Goal: Transaction & Acquisition: Purchase product/service

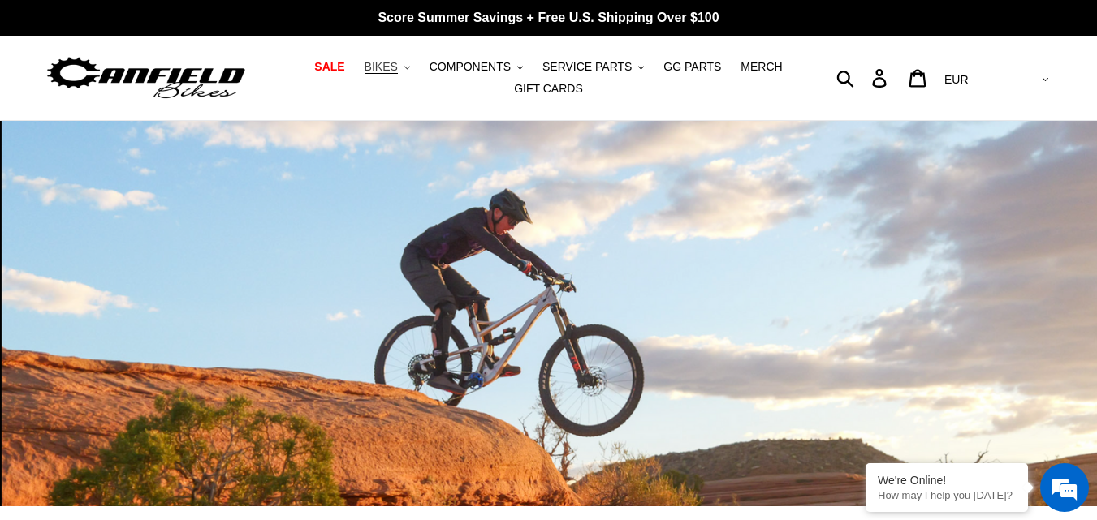
click at [398, 66] on span "BIKES" at bounding box center [381, 67] width 33 height 14
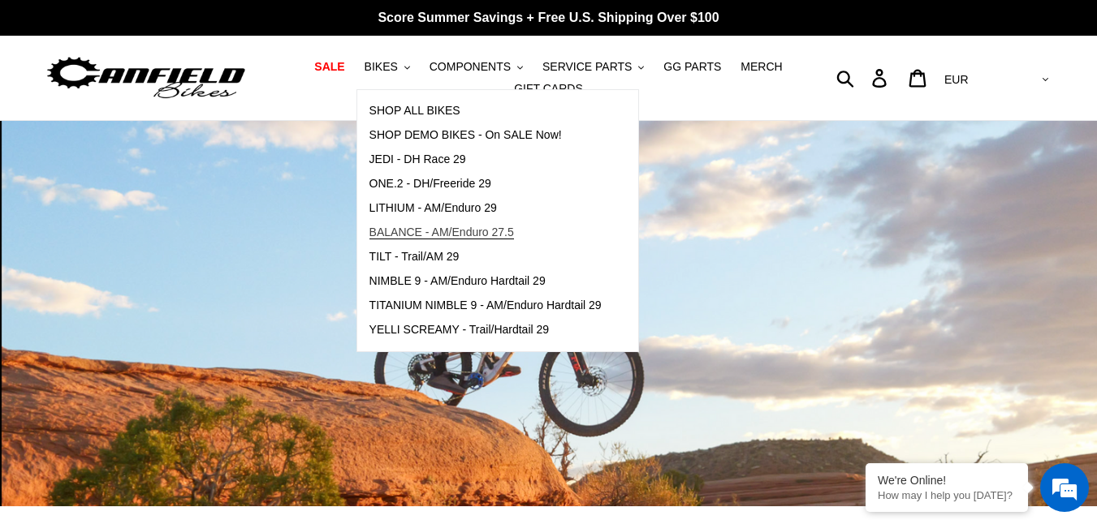
click at [451, 229] on span "BALANCE - AM/Enduro 27.5" at bounding box center [441, 233] width 145 height 14
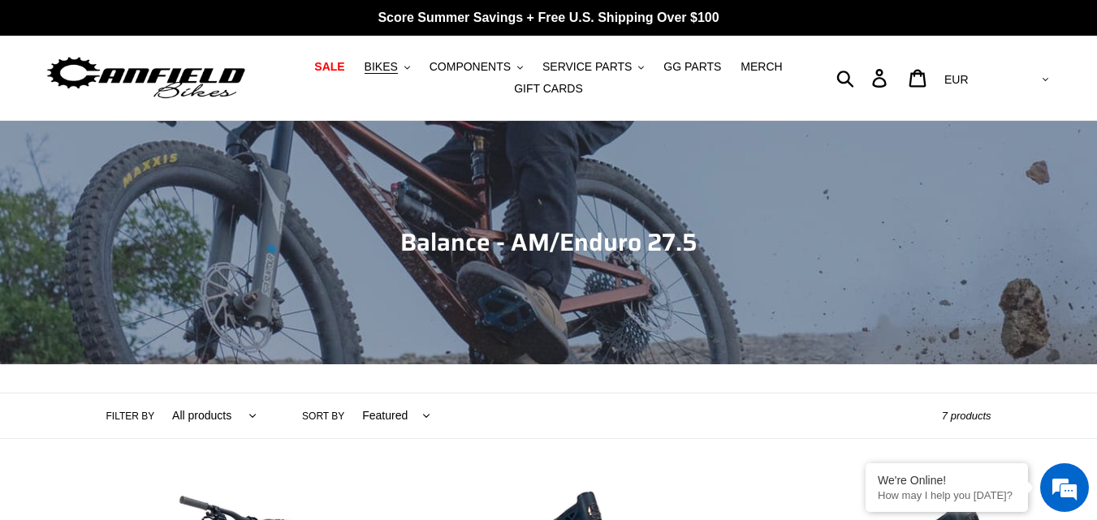
drag, startPoint x: 0, startPoint y: 0, endPoint x: 1108, endPoint y: 4, distance: 1108.4
click at [395, 63] on span "BIKES" at bounding box center [381, 67] width 33 height 14
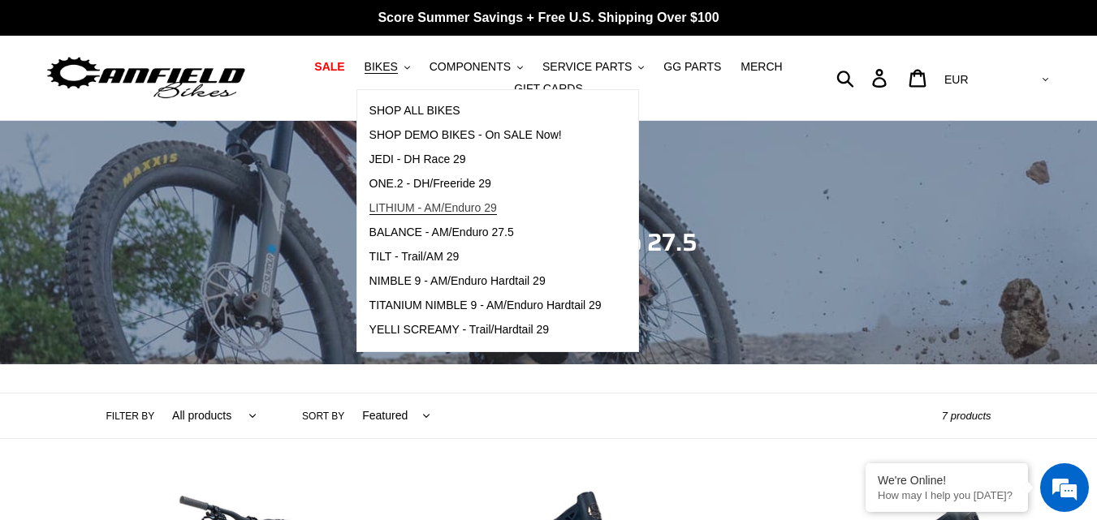
click at [398, 205] on span "LITHIUM - AM/Enduro 29" at bounding box center [432, 208] width 127 height 14
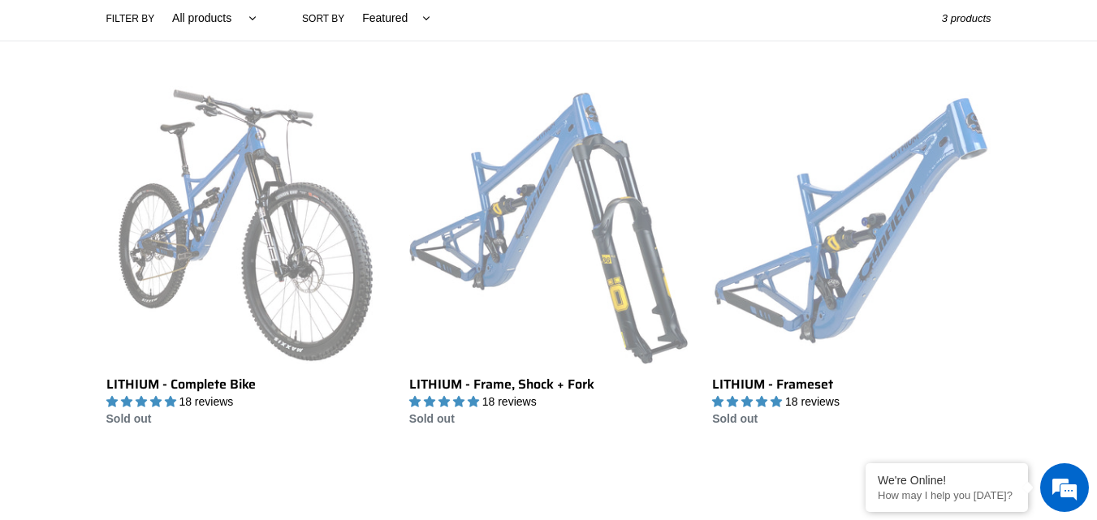
scroll to position [382, 0]
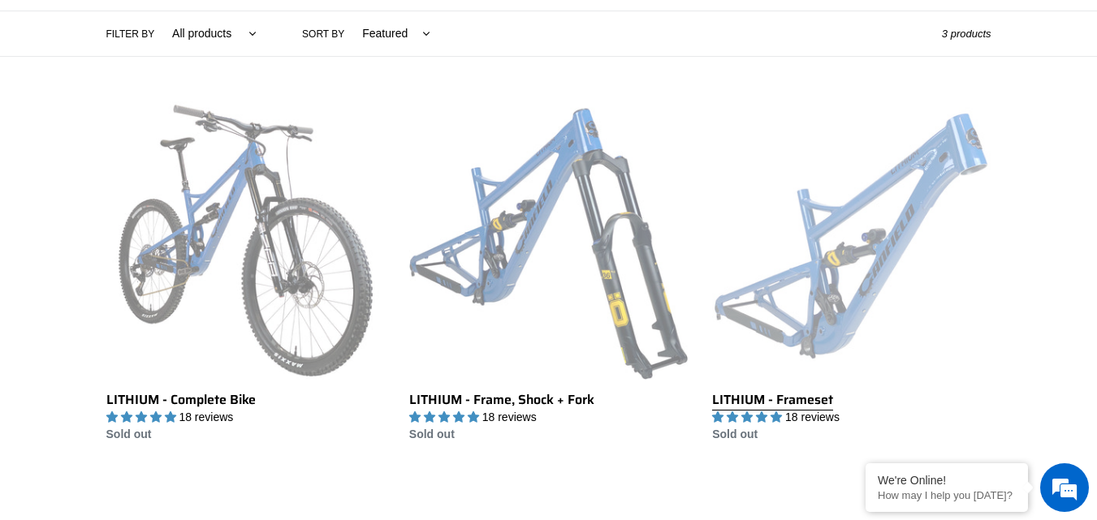
click at [846, 260] on link "LITHIUM - Frameset" at bounding box center [851, 272] width 279 height 342
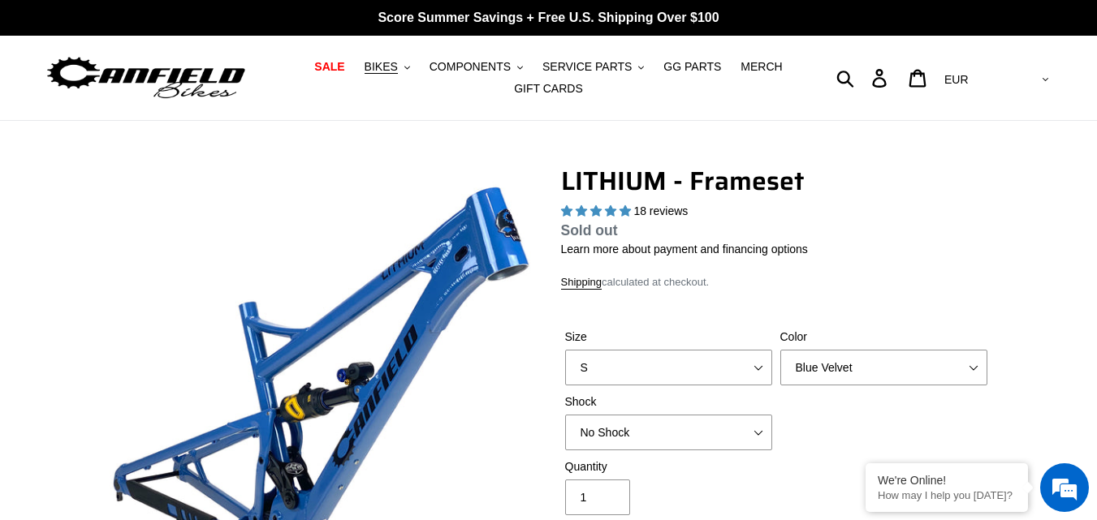
select select "highest-rating"
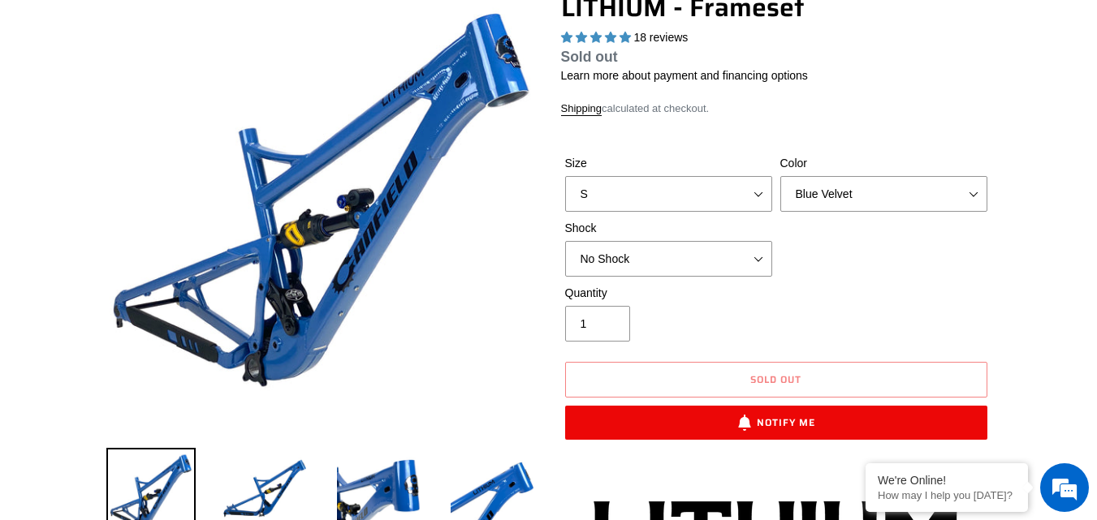
scroll to position [201, 0]
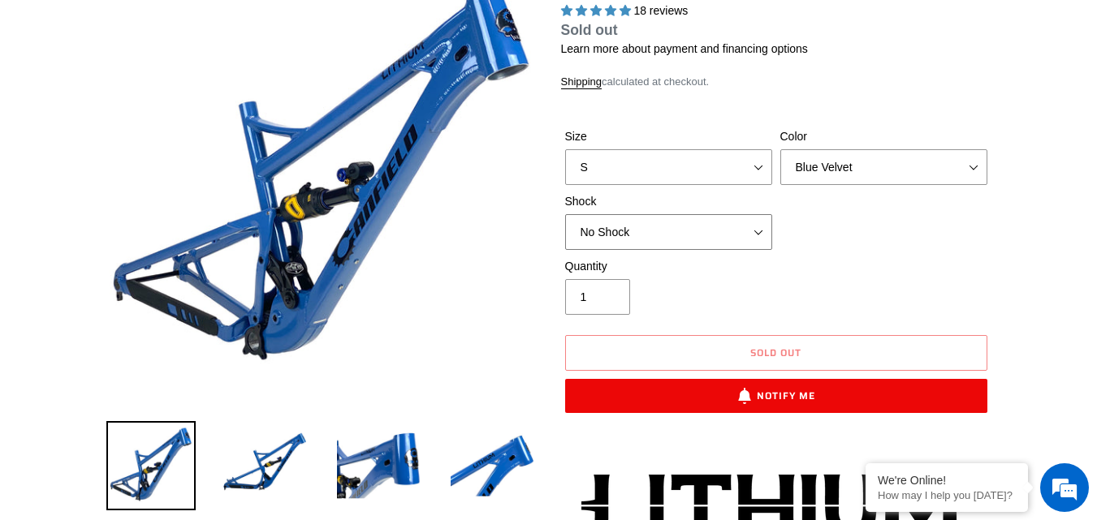
click at [758, 240] on select "No Shock Öhlins TTX2 Air Cane Creek DB Kitsuma Air Fox FLOAT X2 Factory Cane Cr…" at bounding box center [668, 232] width 207 height 36
select select "EXT Storia V3-S"
click at [565, 225] on select "No Shock Öhlins TTX2 Air Cane Creek DB Kitsuma Air Fox FLOAT X2 Factory Cane Cr…" at bounding box center [668, 232] width 207 height 36
click at [975, 177] on select "Blue Velvet Stealth Black" at bounding box center [883, 167] width 207 height 36
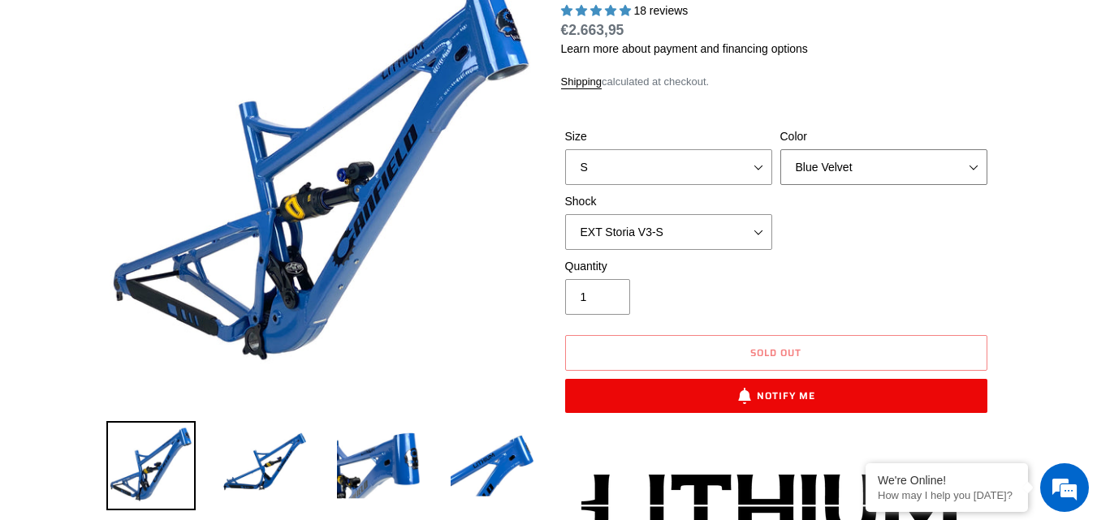
select select "Stealth Black"
click at [780, 160] on select "Blue Velvet Stealth Black" at bounding box center [883, 167] width 207 height 36
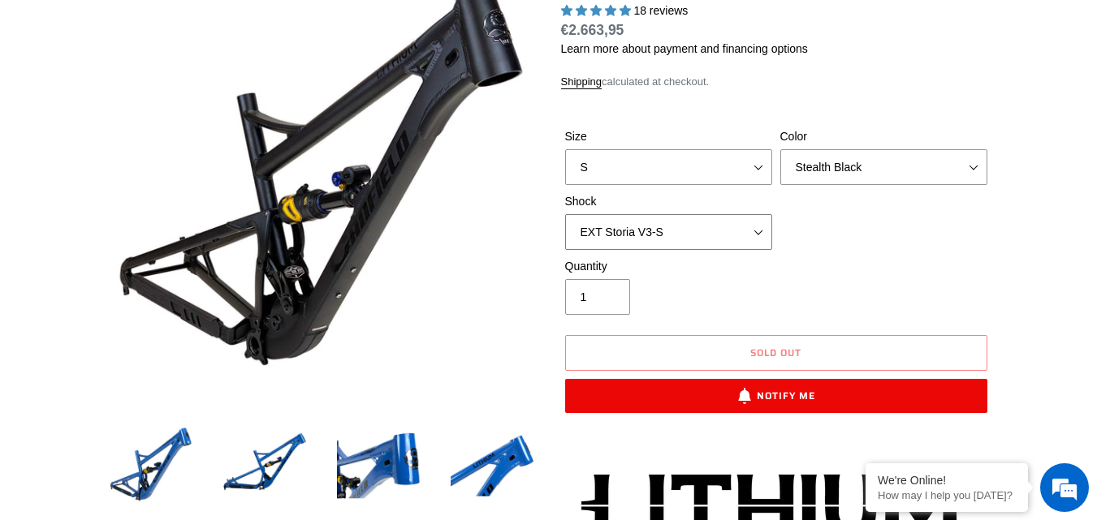
click at [754, 243] on select "No Shock Öhlins TTX2 Air Cane Creek DB Kitsuma Air Fox FLOAT X2 Factory Cane Cr…" at bounding box center [668, 232] width 207 height 36
select select "No Shock"
click at [565, 225] on select "No Shock Öhlins TTX2 Air Cane Creek DB Kitsuma Air Fox FLOAT X2 Factory Cane Cr…" at bounding box center [668, 232] width 207 height 36
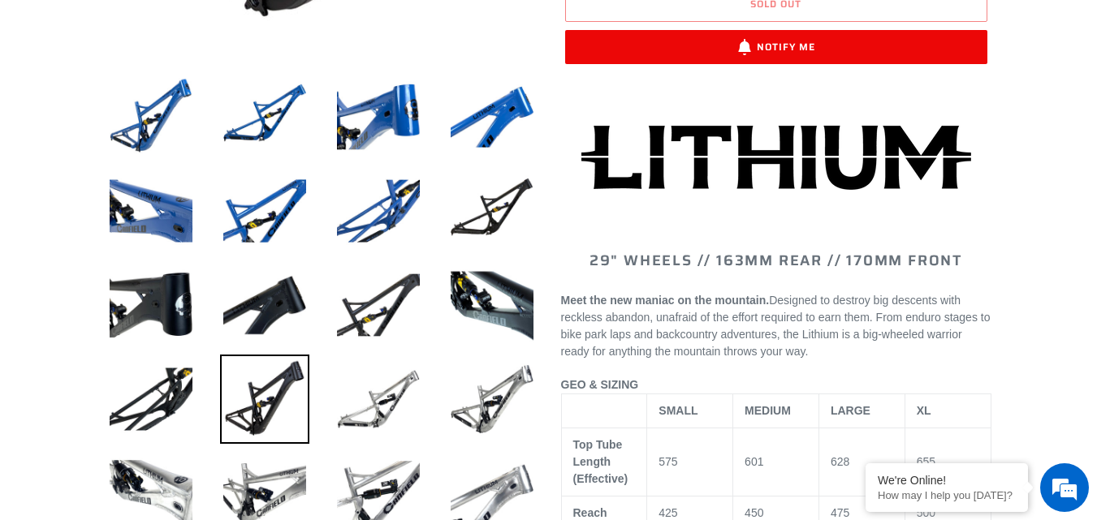
scroll to position [528, 0]
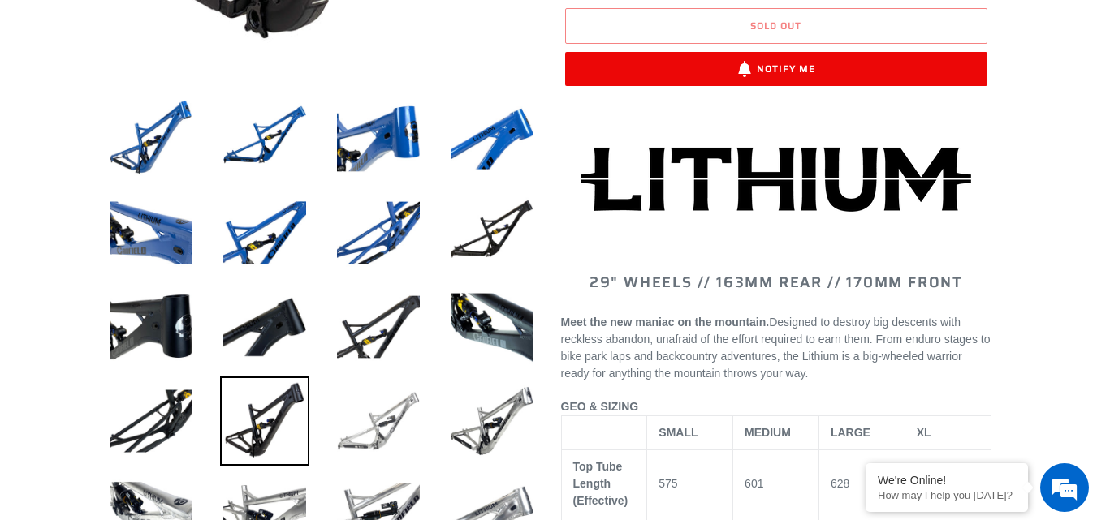
click at [378, 434] on img at bounding box center [378, 421] width 89 height 89
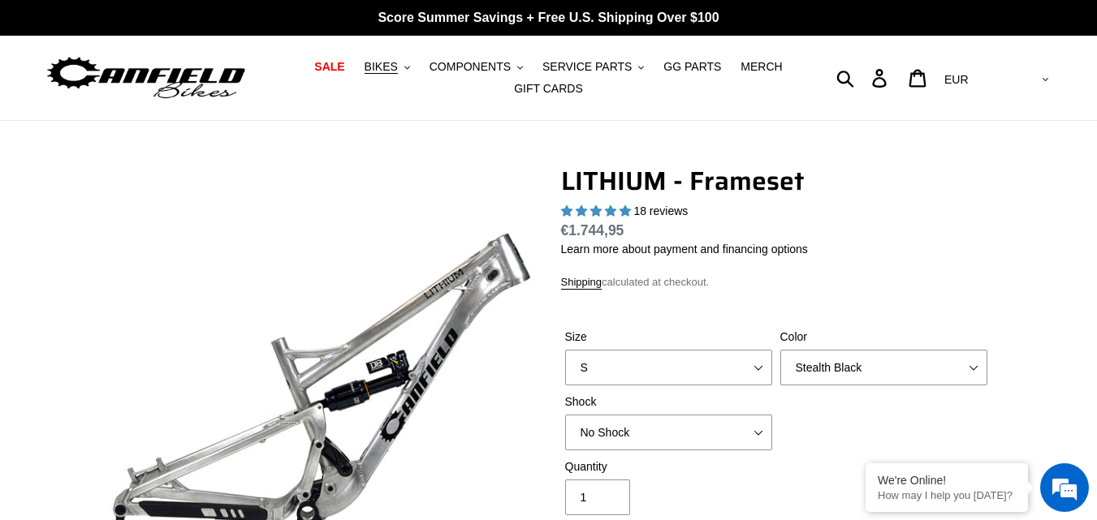
scroll to position [102, 0]
